Goal: Task Accomplishment & Management: Manage account settings

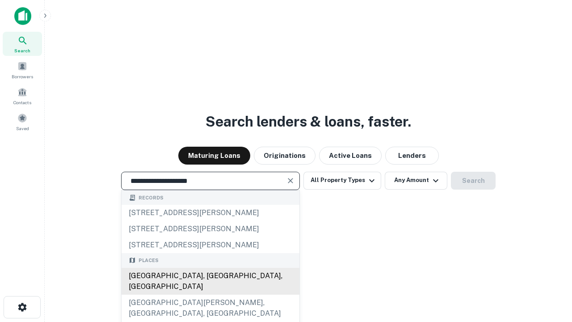
click at [210, 295] on div "Santa Monica, CA, USA" at bounding box center [211, 281] width 178 height 27
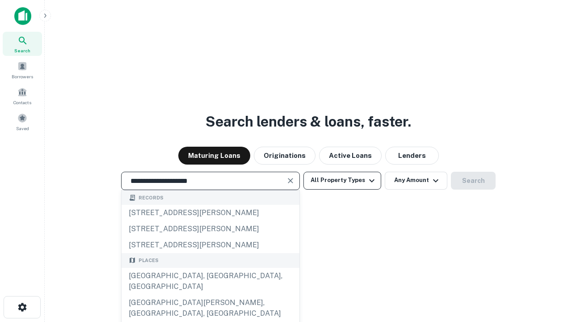
type input "**********"
click at [342, 180] on button "All Property Types" at bounding box center [343, 181] width 78 height 18
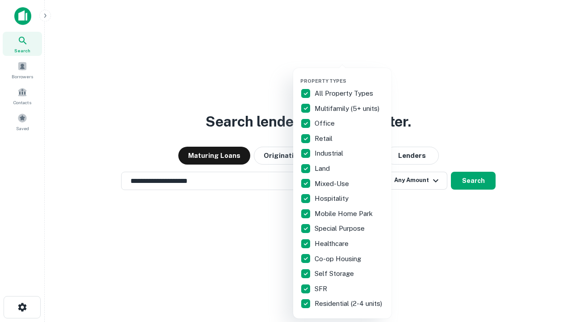
click at [350, 75] on button "button" at bounding box center [349, 75] width 98 height 0
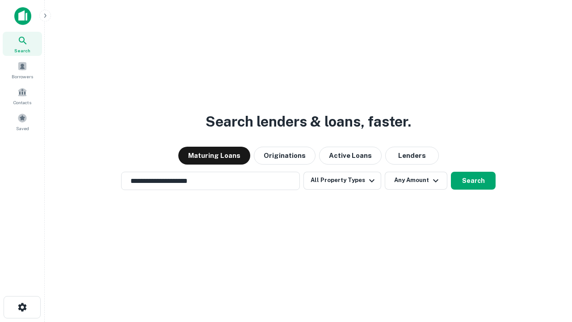
scroll to position [14, 0]
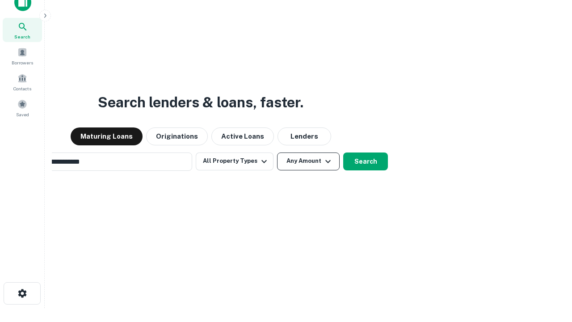
click at [277, 152] on button "Any Amount" at bounding box center [308, 161] width 63 height 18
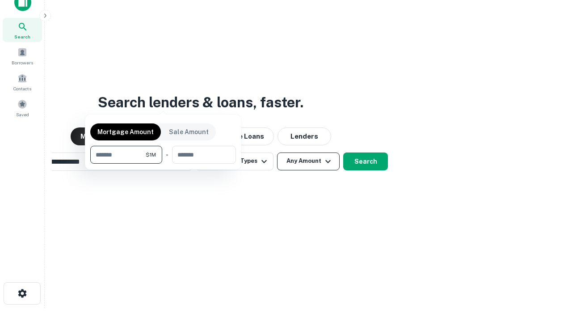
scroll to position [14, 0]
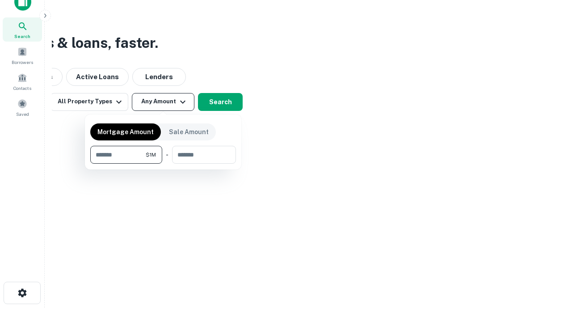
type input "*******"
click at [163, 164] on button "button" at bounding box center [163, 164] width 146 height 0
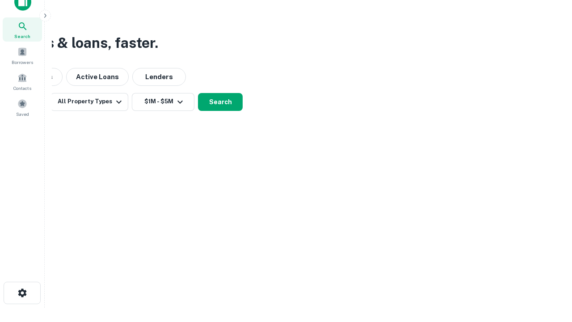
scroll to position [14, 0]
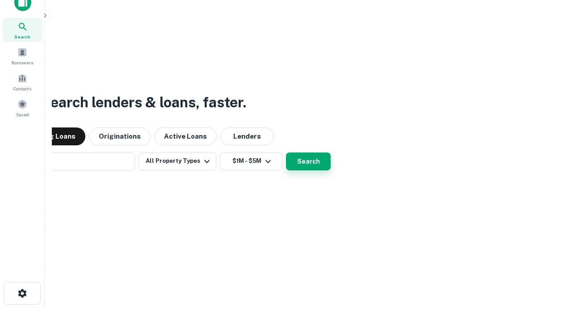
click at [286, 152] on button "Search" at bounding box center [308, 161] width 45 height 18
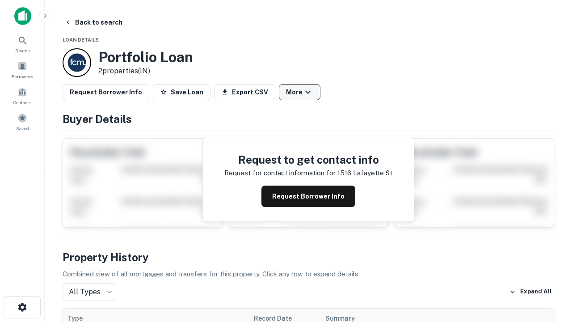
click at [300, 92] on button "More" at bounding box center [300, 92] width 42 height 16
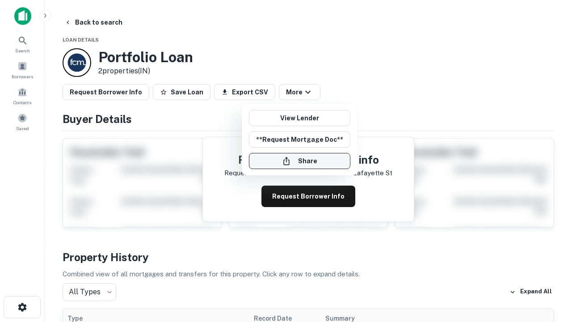
click at [300, 161] on button "Share" at bounding box center [299, 161] width 101 height 16
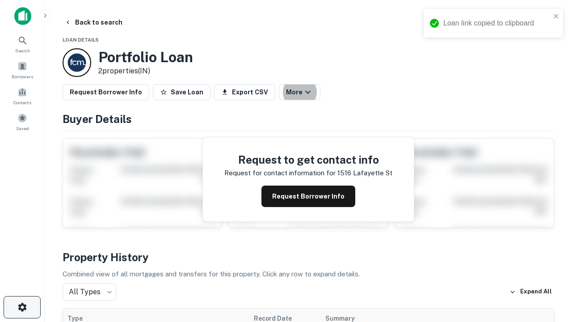
click at [22, 307] on icon "button" at bounding box center [22, 307] width 11 height 11
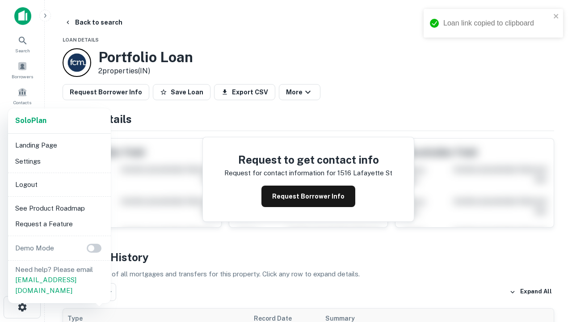
click at [59, 184] on li "Logout" at bounding box center [60, 185] width 96 height 16
